Goal: Task Accomplishment & Management: Manage account settings

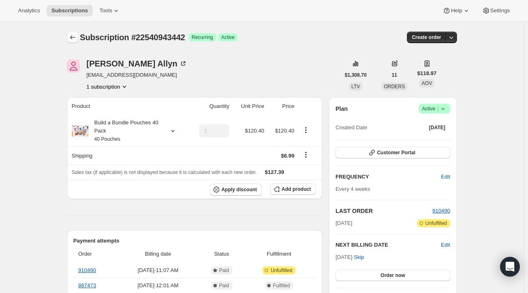
click at [76, 37] on icon "Subscriptions" at bounding box center [73, 37] width 8 height 8
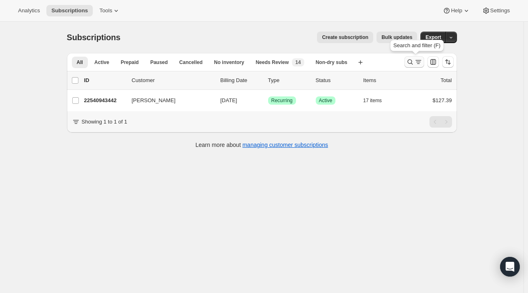
click at [410, 64] on icon "Search and filter results" at bounding box center [410, 62] width 8 height 8
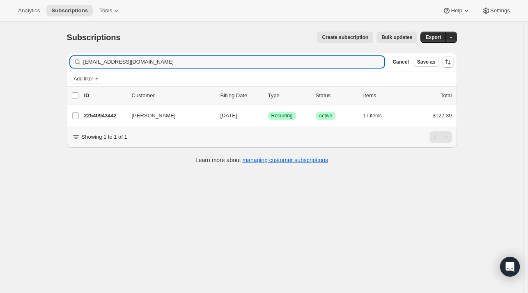
drag, startPoint x: 92, startPoint y: 63, endPoint x: 3, endPoint y: 64, distance: 88.7
click at [3, 64] on div "Subscriptions. This page is ready Subscriptions Create subscription Bulk update…" at bounding box center [262, 168] width 524 height 293
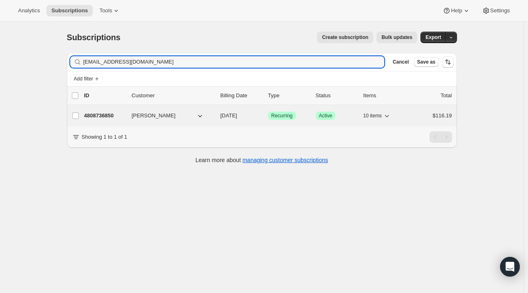
type input "[EMAIL_ADDRESS][DOMAIN_NAME]"
click at [108, 117] on p "4808736850" at bounding box center [104, 116] width 41 height 8
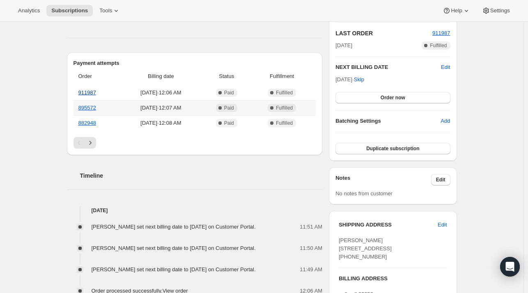
scroll to position [164, 0]
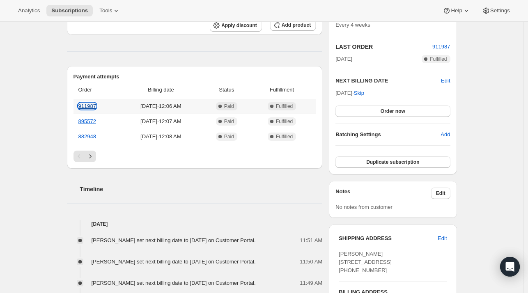
click at [87, 103] on link "911987" at bounding box center [87, 106] width 18 height 6
